Goal: Use online tool/utility: Utilize a website feature to perform a specific function

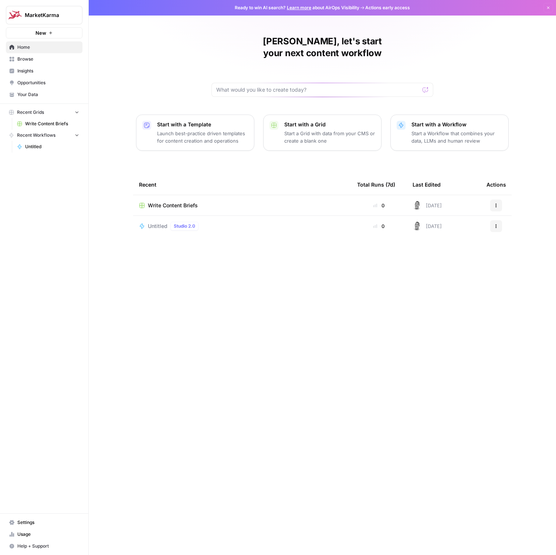
click at [247, 321] on div "Recent Total Runs (7d) Last Edited Actions Write Content Briefs 0 [DATE] Action…" at bounding box center [322, 359] width 379 height 369
click at [26, 56] on span "Browse" at bounding box center [48, 59] width 62 height 7
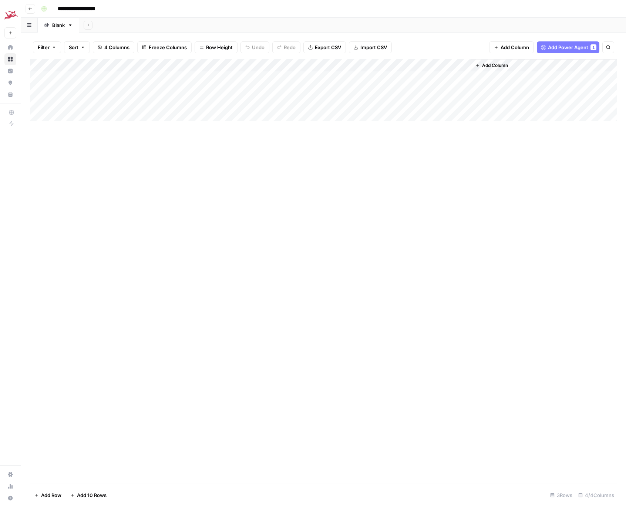
click at [56, 27] on div "Blank" at bounding box center [58, 24] width 13 height 7
click at [87, 28] on button "Add Sheet" at bounding box center [88, 25] width 9 height 9
click at [108, 100] on div "Google Search Console" at bounding box center [125, 97] width 54 height 7
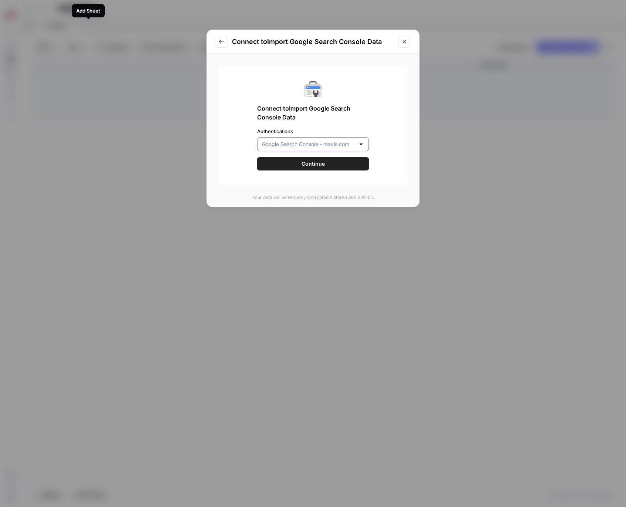
click at [310, 145] on input "Authentications" at bounding box center [308, 144] width 93 height 7
type input "Google Search Console - [PERSON_NAME][DOMAIN_NAME]"
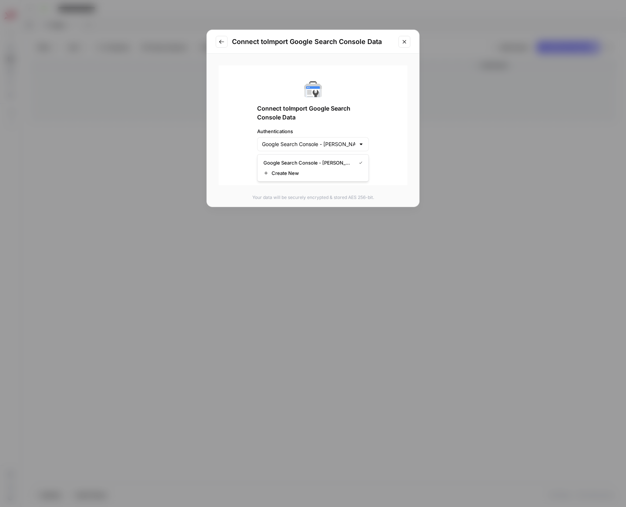
click at [309, 121] on span "Connect to Import Google Search Console Data" at bounding box center [313, 113] width 112 height 18
click at [310, 163] on span "Continue" at bounding box center [312, 163] width 23 height 7
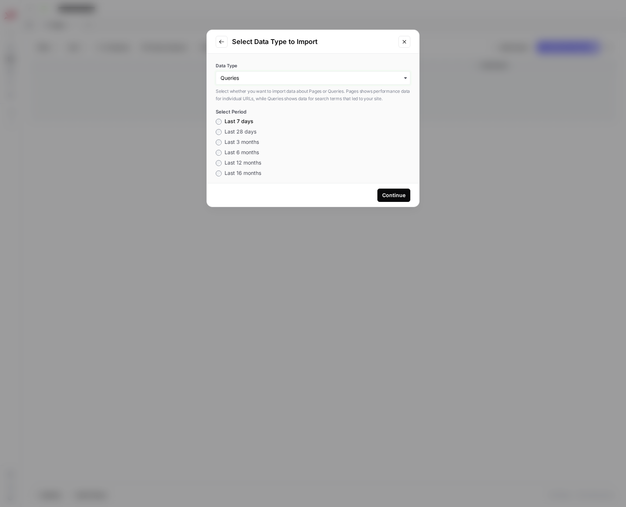
click at [249, 75] on input "Data Type" at bounding box center [312, 77] width 185 height 7
click at [219, 176] on label "Last 16 months" at bounding box center [238, 172] width 45 height 7
click at [389, 198] on div "Continue" at bounding box center [393, 195] width 23 height 7
